Goal: Task Accomplishment & Management: Manage account settings

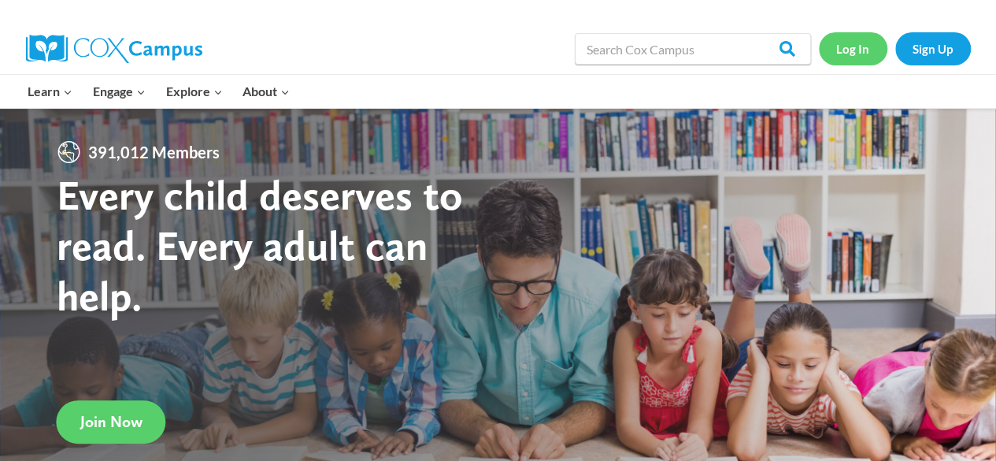
click at [860, 45] on link "Log In" at bounding box center [853, 48] width 69 height 32
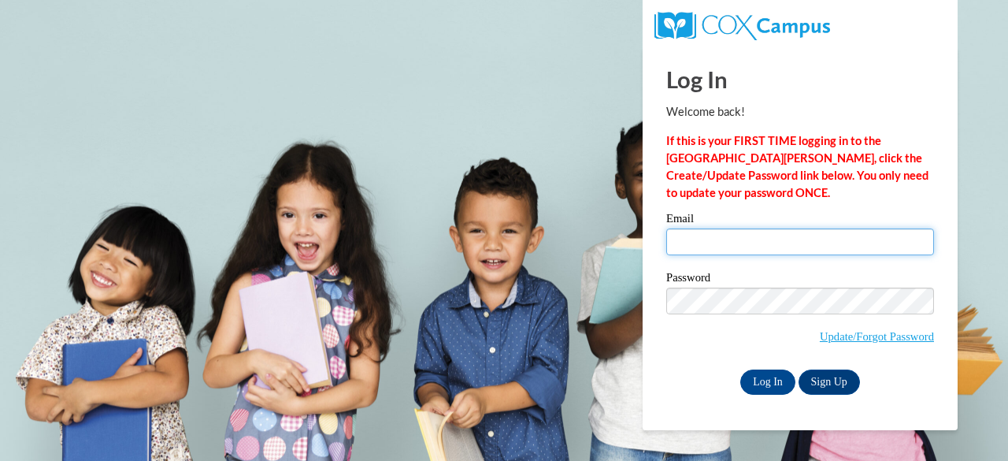
click at [728, 238] on input "Email" at bounding box center [800, 241] width 268 height 27
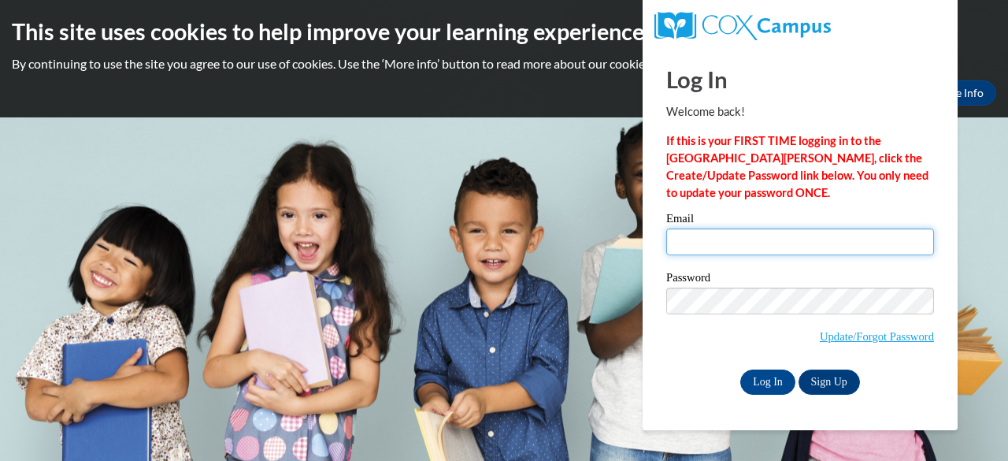
type input "tenatena2468@gmail.com"
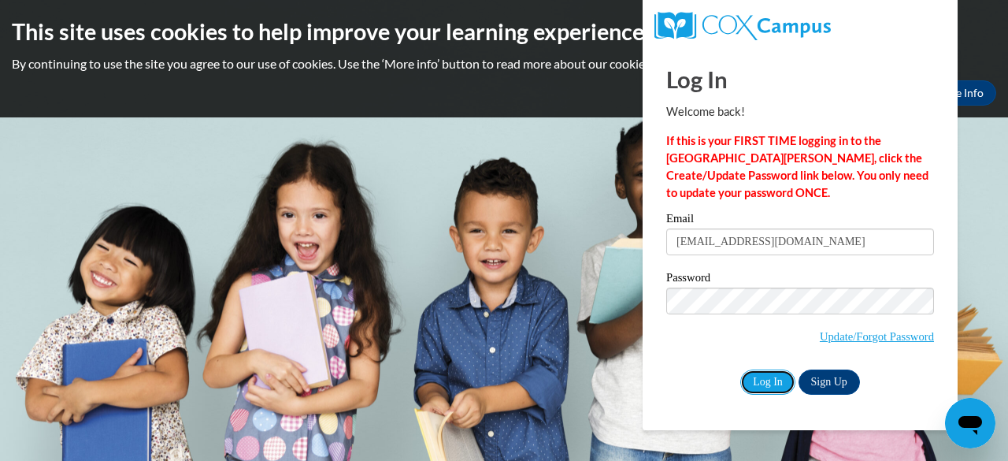
click at [763, 369] on input "Log In" at bounding box center [767, 381] width 55 height 25
click at [764, 384] on input "Log In" at bounding box center [767, 381] width 55 height 25
click at [751, 379] on input "Log In" at bounding box center [767, 381] width 55 height 25
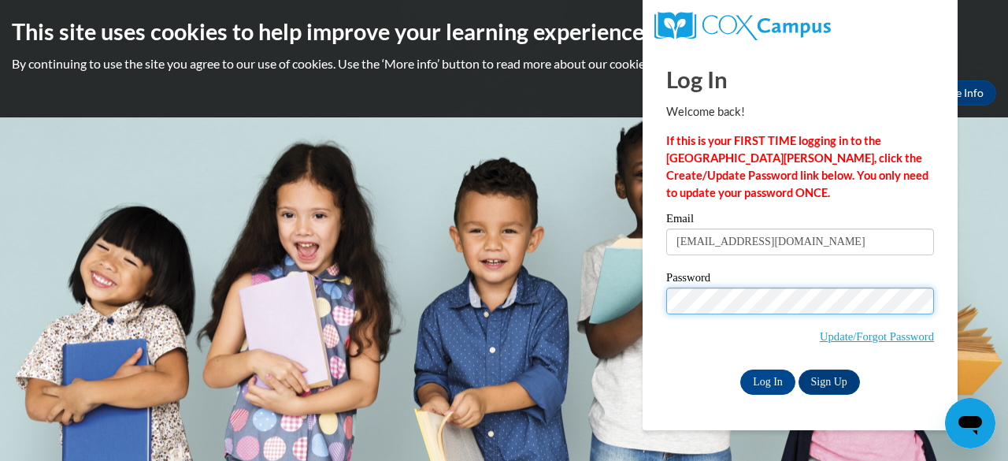
click at [556, 265] on body "This site uses cookies to help improve your learning experience. By continuing …" at bounding box center [504, 230] width 1008 height 461
click at [674, 336] on span "Update/Forgot Password" at bounding box center [800, 319] width 268 height 65
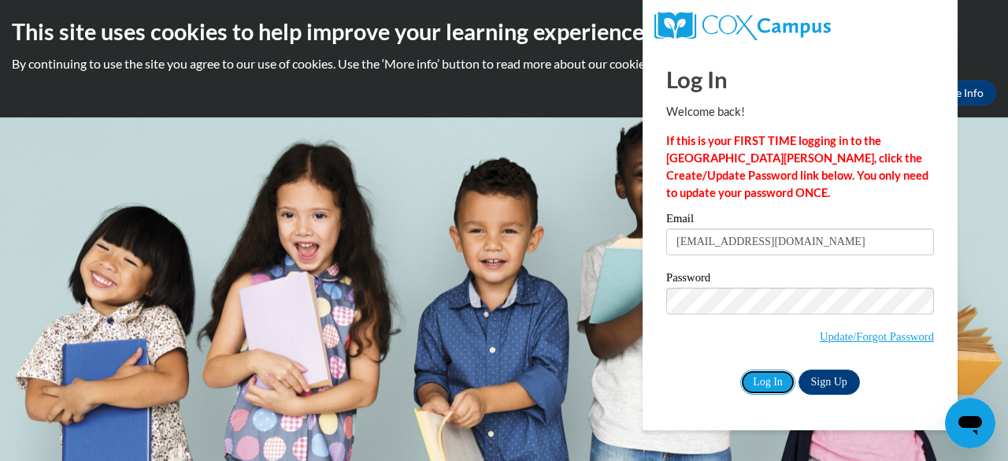
click at [773, 372] on input "Log In" at bounding box center [767, 381] width 55 height 25
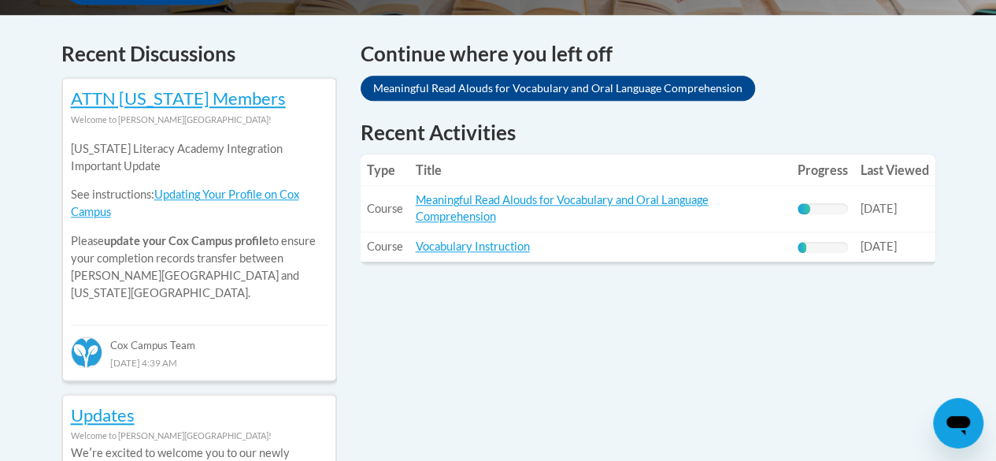
scroll to position [656, 0]
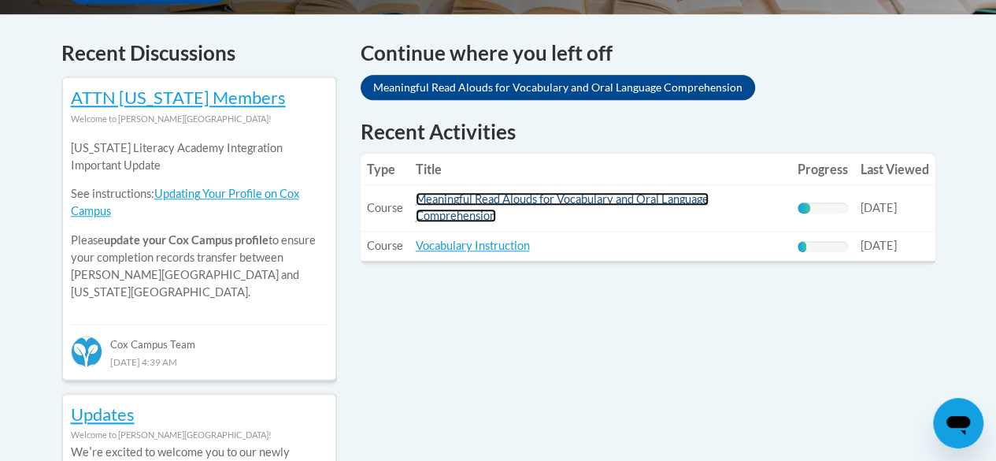
click at [536, 202] on link "Meaningful Read Alouds for Vocabulary and Oral Language Comprehension" at bounding box center [562, 207] width 293 height 30
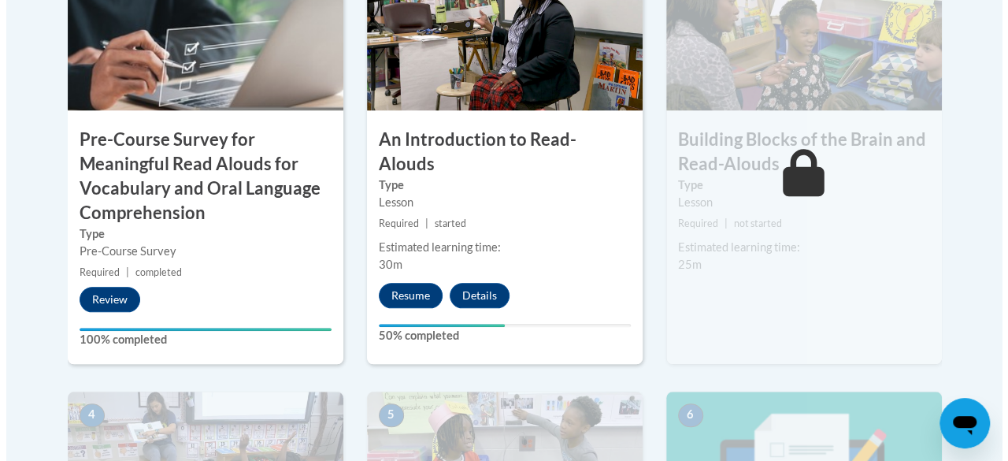
scroll to position [649, 0]
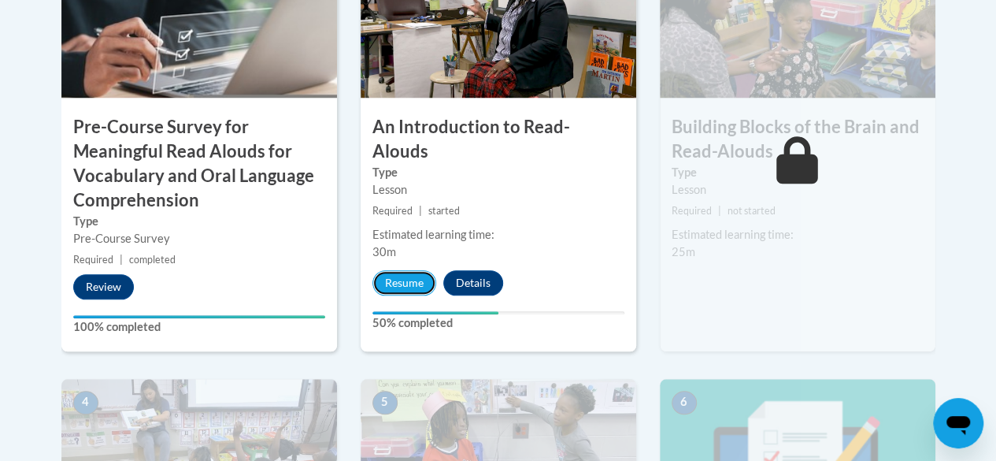
click at [411, 270] on button "Resume" at bounding box center [405, 282] width 64 height 25
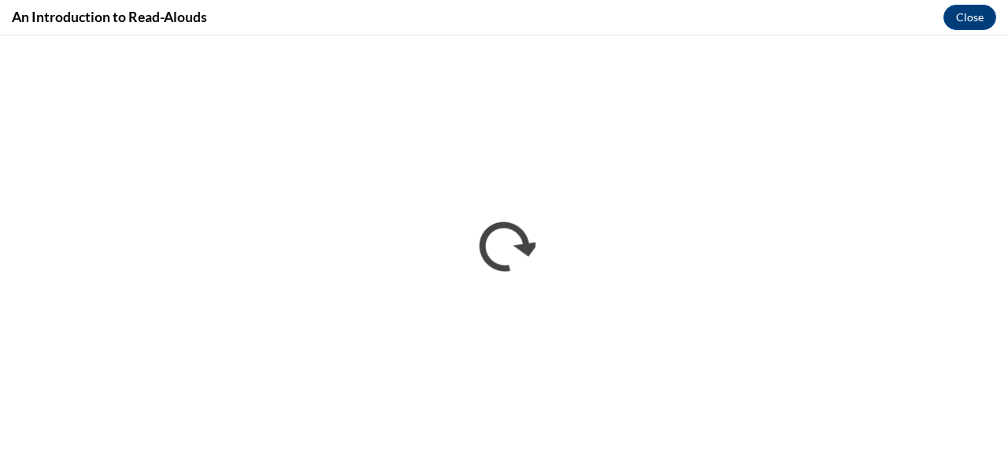
scroll to position [0, 0]
